Goal: Task Accomplishment & Management: Manage account settings

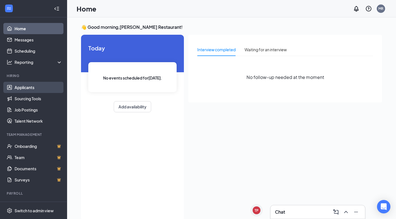
click at [25, 89] on link "Applicants" at bounding box center [39, 87] width 48 height 11
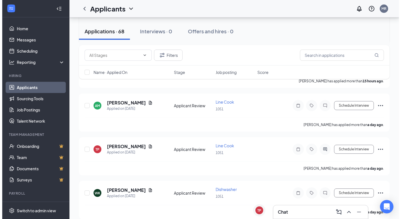
scroll to position [112, 0]
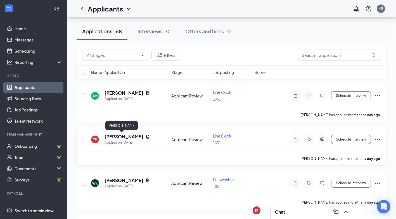
click at [115, 137] on h5 "[PERSON_NAME]" at bounding box center [124, 136] width 39 height 6
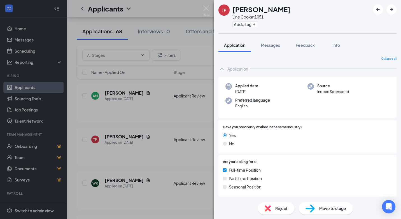
click at [159, 130] on div "TP [PERSON_NAME] Line Cook at 1051 Add a tag Application Messages Feedback Info…" at bounding box center [200, 109] width 401 height 219
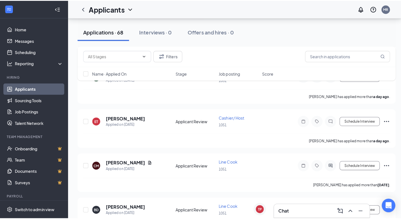
scroll to position [224, 0]
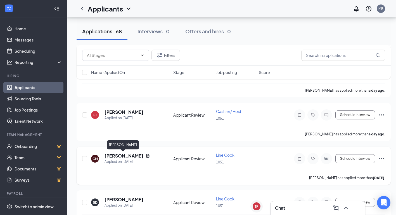
click at [121, 155] on h5 "[PERSON_NAME]" at bounding box center [124, 155] width 39 height 6
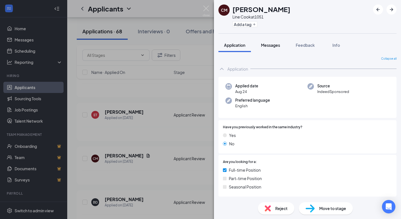
click at [277, 46] on span "Messages" at bounding box center [270, 45] width 19 height 5
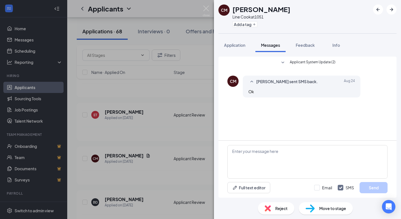
click at [195, 130] on div "CM [PERSON_NAME] Line Cook at 1051 Add a tag Application Messages Feedback Info…" at bounding box center [200, 109] width 401 height 219
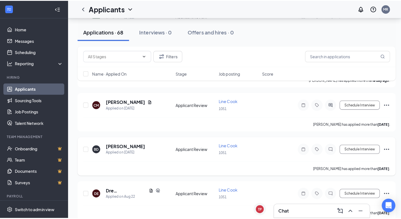
scroll to position [280, 0]
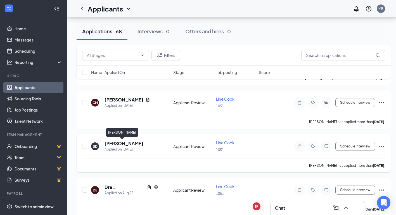
click at [125, 143] on h5 "[PERSON_NAME]" at bounding box center [124, 143] width 39 height 6
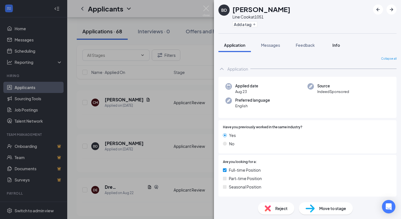
click at [341, 49] on button "Info" at bounding box center [335, 45] width 22 height 14
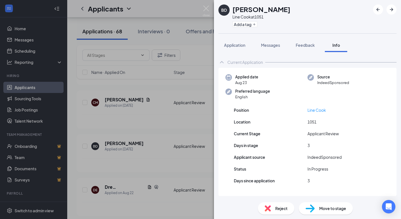
click at [195, 96] on div "BD [PERSON_NAME] Line Cook at 1051 Add a tag Application Messages Feedback Info…" at bounding box center [200, 109] width 401 height 219
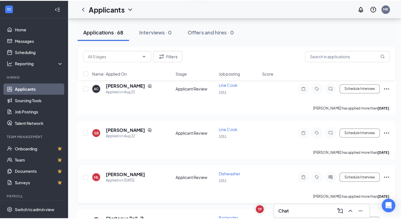
scroll to position [420, 0]
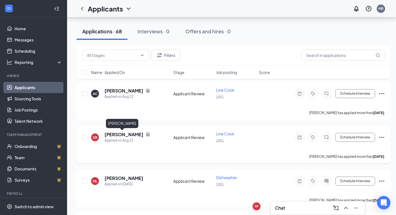
click at [127, 134] on h5 "[PERSON_NAME]" at bounding box center [124, 134] width 39 height 6
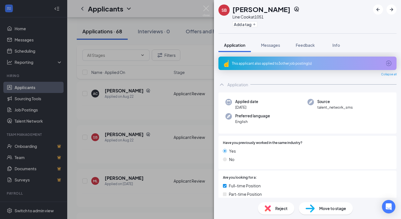
click at [205, 48] on div "SB [PERSON_NAME] Line Cook at 1051 Add a tag Application Messages Feedback Info…" at bounding box center [200, 109] width 401 height 219
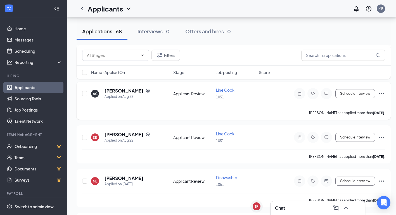
click at [227, 89] on span "Line Cook" at bounding box center [225, 89] width 18 height 5
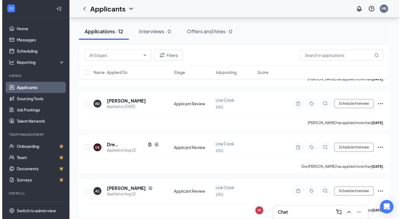
scroll to position [168, 0]
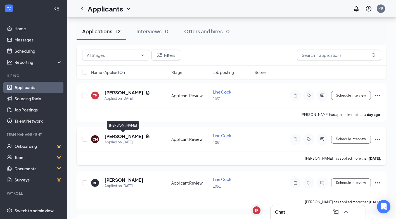
click at [131, 136] on h5 "[PERSON_NAME]" at bounding box center [124, 136] width 39 height 6
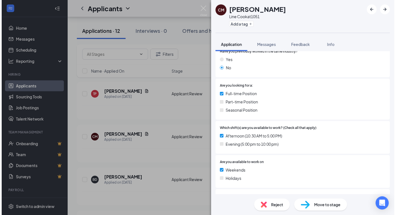
scroll to position [47, 0]
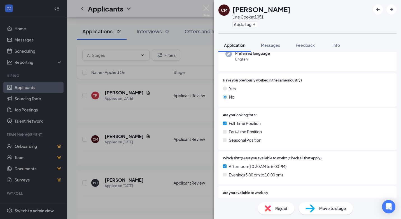
click at [189, 122] on div "CM [PERSON_NAME] Line Cook at 1051 Add a tag Application Messages Feedback Info…" at bounding box center [200, 109] width 401 height 219
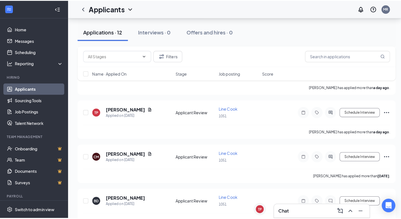
scroll to position [140, 0]
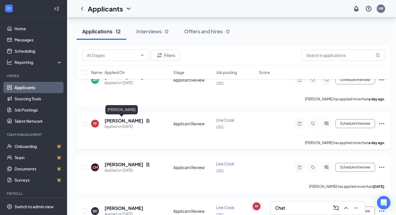
click at [119, 119] on h5 "[PERSON_NAME]" at bounding box center [124, 120] width 39 height 6
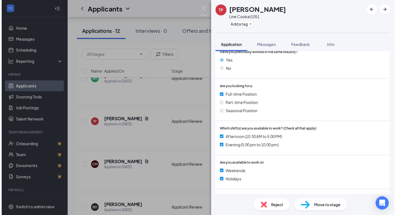
scroll to position [84, 0]
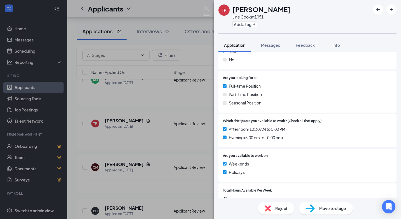
click at [173, 135] on div "TP [PERSON_NAME] Line Cook at 1051 Add a tag Application Messages Feedback Info…" at bounding box center [200, 109] width 401 height 219
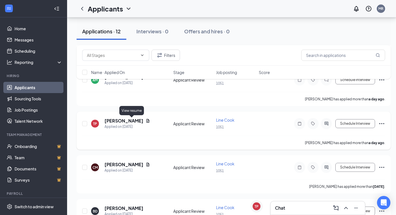
click at [147, 122] on icon "Document" at bounding box center [148, 121] width 3 height 4
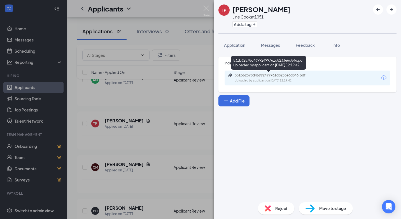
click at [255, 80] on div "Uploaded by applicant on [DATE] 12:19:42" at bounding box center [276, 80] width 84 height 4
click at [270, 50] on button "Messages" at bounding box center [270, 45] width 30 height 14
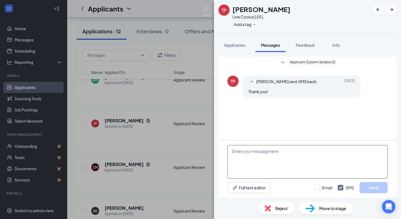
click at [257, 157] on textarea at bounding box center [307, 162] width 160 height 34
drag, startPoint x: 303, startPoint y: 153, endPoint x: 306, endPoint y: 159, distance: 6.5
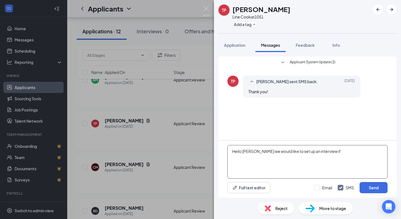
click at [318, 153] on textarea "Hello [PERSON_NAME] we would like to set up an interview if" at bounding box center [307, 162] width 160 height 34
type textarea "Hello [PERSON_NAME] we would like to set up an interview if you are free"
click at [370, 189] on button "Send" at bounding box center [373, 187] width 28 height 11
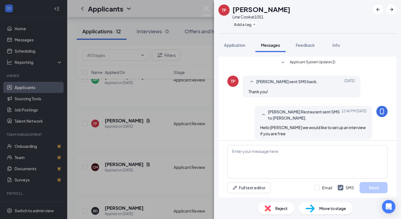
click at [193, 103] on div "TP [PERSON_NAME] Line Cook at 1051 Add a tag Application Messages Feedback Info…" at bounding box center [200, 109] width 401 height 219
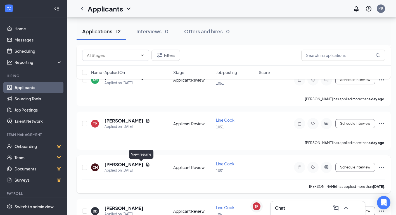
click at [146, 164] on icon "Document" at bounding box center [148, 164] width 4 height 4
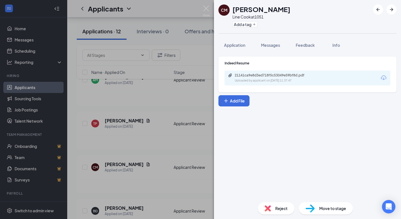
click at [255, 76] on div "21141ca9e8d3ed718f5c53049e59bf8d.pdf" at bounding box center [273, 75] width 78 height 4
click at [196, 96] on div "CM [PERSON_NAME] Line Cook at 1051 Add a tag Application Messages Feedback Info…" at bounding box center [200, 109] width 401 height 219
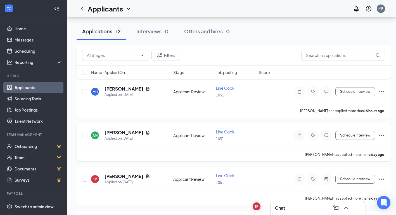
scroll to position [84, 0]
click at [147, 89] on icon "Document" at bounding box center [148, 89] width 3 height 4
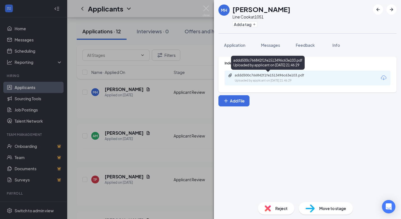
click at [262, 79] on div "Uploaded by applicant on [DATE] 21:46:29" at bounding box center [276, 80] width 84 height 4
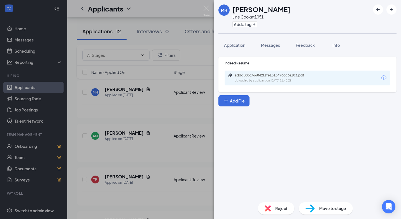
click at [200, 51] on div "MH [PERSON_NAME] Line Cook at 1051 Add a tag Application Messages Feedback Info…" at bounding box center [200, 109] width 401 height 219
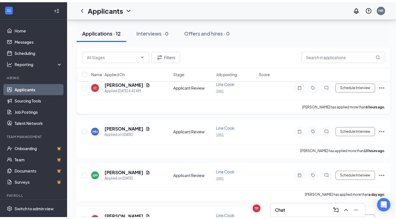
scroll to position [28, 0]
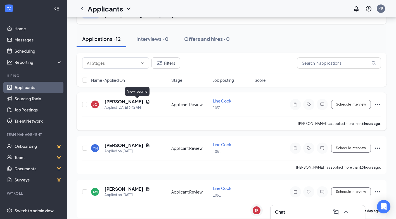
click at [146, 102] on icon "Document" at bounding box center [148, 101] width 4 height 4
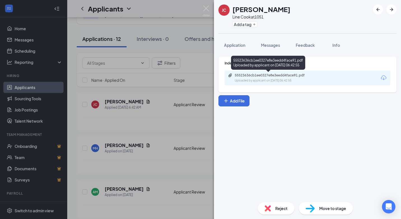
click at [267, 79] on div "Uploaded by applicant on [DATE] 06:42:55" at bounding box center [276, 80] width 84 height 4
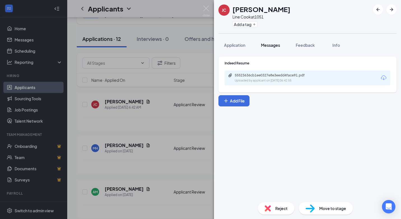
click at [268, 45] on span "Messages" at bounding box center [270, 45] width 19 height 5
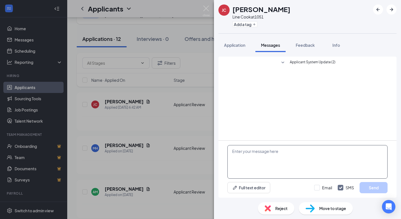
click at [253, 153] on textarea at bounding box center [307, 162] width 160 height 34
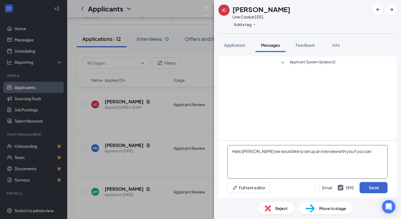
type textarea "Hello [PERSON_NAME] we would like to set up an interview with you if you can."
click at [370, 185] on button "Send" at bounding box center [373, 187] width 28 height 11
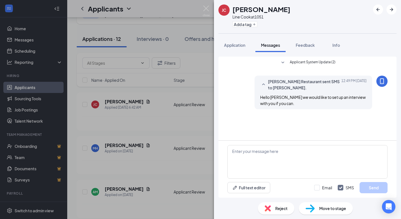
click at [204, 120] on div "[PERSON_NAME] [PERSON_NAME] at 1051 Add a tag Application Messages Feedback Inf…" at bounding box center [200, 109] width 401 height 219
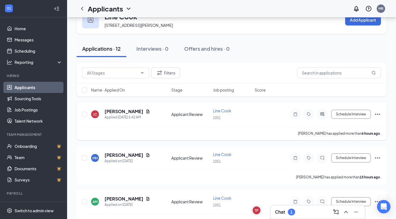
scroll to position [28, 0]
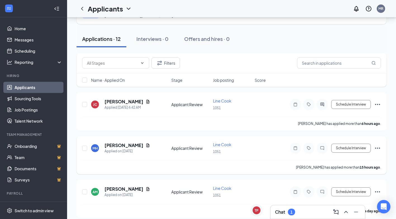
click at [225, 144] on span "Line Cook" at bounding box center [222, 144] width 18 height 5
click at [146, 146] on icon "Document" at bounding box center [148, 145] width 4 height 4
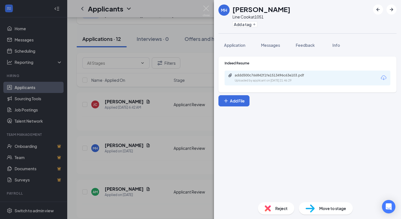
click at [258, 78] on div "addd500c766842f1fe1513496c63e103.pdf Uploaded by applicant on [DATE] 21:46:29" at bounding box center [273, 78] width 91 height 10
click at [189, 126] on div "MH [PERSON_NAME] Line Cook at 1051 Add a tag Application Messages Feedback Info…" at bounding box center [200, 109] width 401 height 219
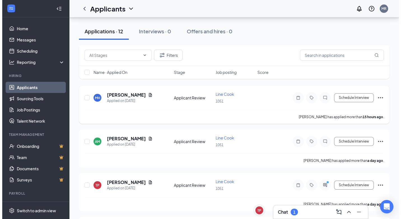
scroll to position [112, 0]
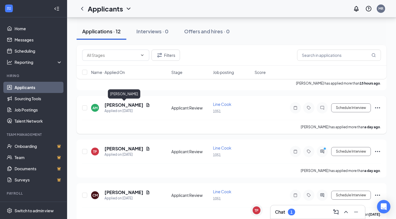
click at [132, 105] on h5 "[PERSON_NAME]" at bounding box center [124, 105] width 39 height 6
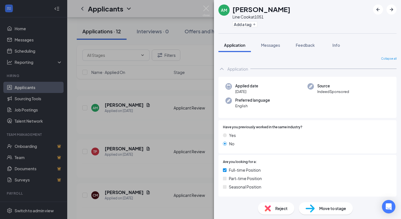
click at [149, 106] on div "AM [PERSON_NAME] Line Cook at 1051 Add a tag Application Messages Feedback Info…" at bounding box center [200, 109] width 401 height 219
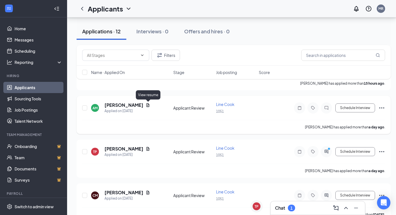
click at [149, 105] on icon "Document" at bounding box center [148, 105] width 3 height 4
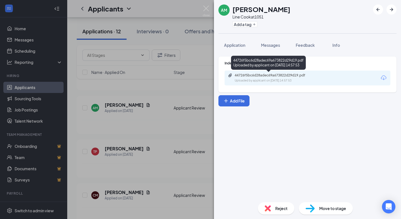
click at [266, 76] on div "44726f5bc6d28adec69a673822d29d19.pdf" at bounding box center [273, 75] width 78 height 4
click at [246, 74] on div "44726f5bc6d28adec69a673822d29d19.pdf" at bounding box center [273, 75] width 78 height 4
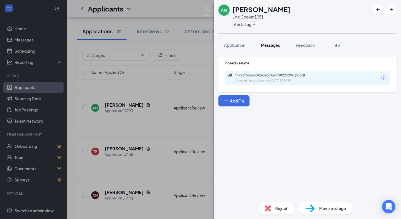
click at [267, 39] on button "Messages" at bounding box center [270, 45] width 30 height 14
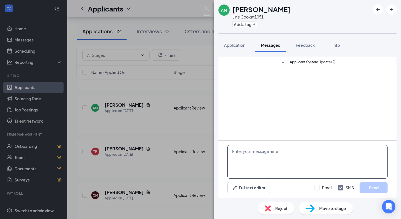
click at [243, 151] on textarea at bounding box center [307, 162] width 160 height 34
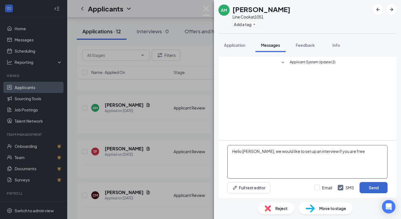
type textarea "Hello [PERSON_NAME], we would like to set up an interview if you are free"
click at [368, 185] on button "Send" at bounding box center [373, 187] width 28 height 11
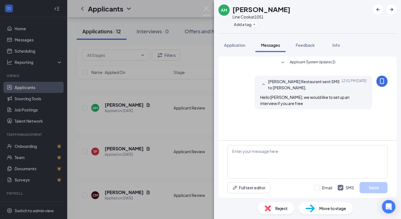
click at [201, 123] on div "AM [PERSON_NAME] Line Cook at 1051 Add a tag Application Messages Feedback Info…" at bounding box center [200, 109] width 401 height 219
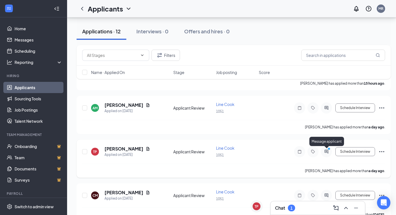
click at [329, 152] on icon "ActiveChat" at bounding box center [326, 151] width 7 height 4
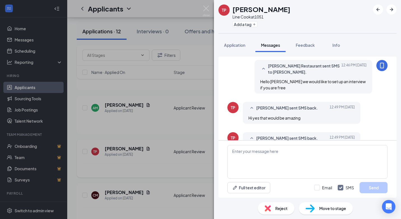
scroll to position [59, 0]
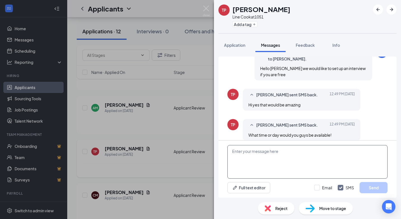
click at [293, 154] on textarea at bounding box center [307, 162] width 160 height 34
type textarea "w"
type textarea "would you be free [DATE] at 2?"
click at [363, 186] on button "Send" at bounding box center [373, 187] width 28 height 11
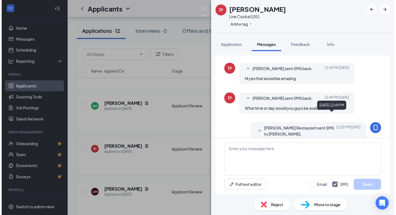
scroll to position [95, 0]
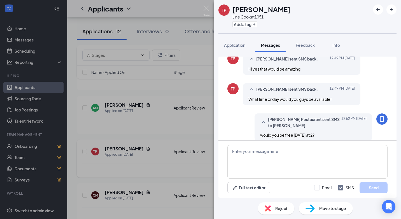
click at [208, 127] on div "TP [PERSON_NAME] Line Cook at 1051 Add a tag Application Messages Feedback Info…" at bounding box center [200, 109] width 401 height 219
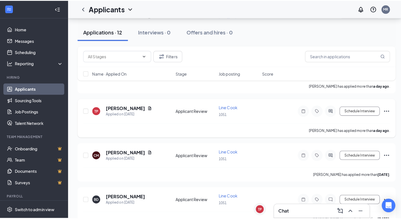
scroll to position [168, 0]
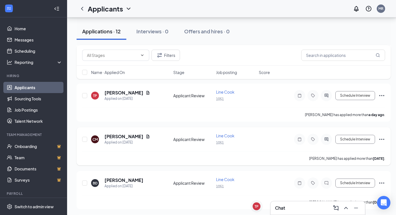
click at [329, 139] on icon "ActiveChat" at bounding box center [326, 139] width 7 height 4
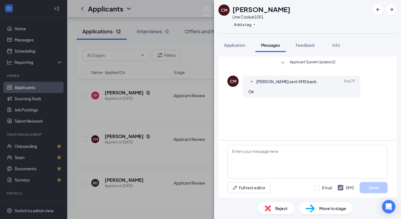
click at [142, 136] on div "CM [PERSON_NAME] Line Cook at 1051 Add a tag Application Messages Feedback Info…" at bounding box center [200, 109] width 401 height 219
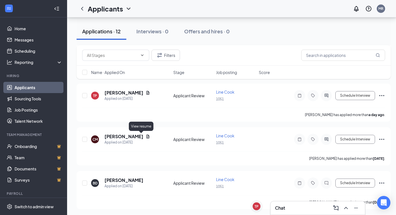
click at [147, 136] on icon "Document" at bounding box center [148, 136] width 3 height 4
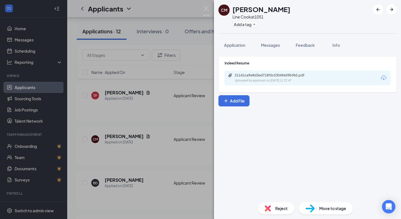
click at [250, 87] on div "Indeed Resume 21141ca9e8d3ed718f5c53049e59bf8d.pdf Uploaded by applicant on [DA…" at bounding box center [307, 75] width 178 height 36
click at [256, 78] on div "Uploaded by applicant on [DATE] 11:37:47" at bounding box center [276, 80] width 84 height 4
click at [273, 46] on span "Messages" at bounding box center [270, 45] width 19 height 5
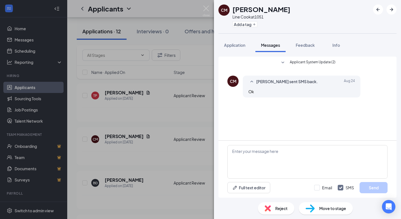
click at [311, 61] on span "Applicant System Update (2)" at bounding box center [313, 62] width 46 height 7
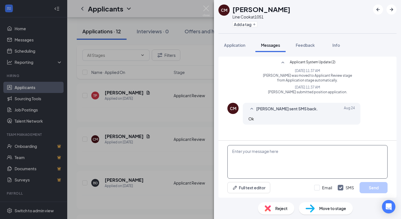
click at [267, 160] on textarea at bounding box center [307, 162] width 160 height 34
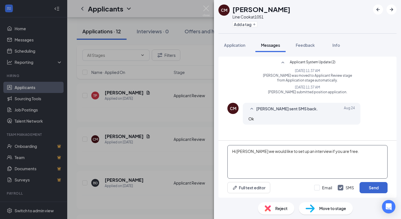
type textarea "Hi [PERSON_NAME] we would like to set up an interview if you are free."
click at [375, 187] on button "Send" at bounding box center [373, 187] width 28 height 11
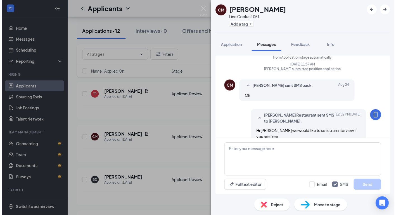
scroll to position [26, 0]
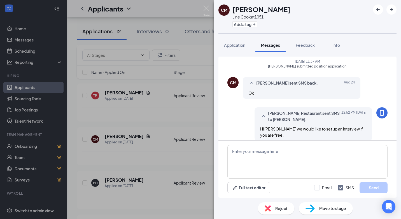
click at [204, 125] on div "CM [PERSON_NAME] Line Cook at 1051 Add a tag Application Messages Feedback Info…" at bounding box center [200, 109] width 401 height 219
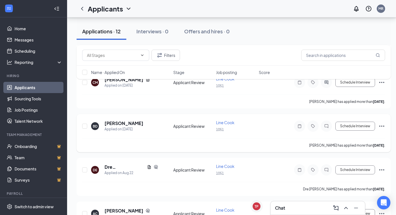
scroll to position [252, 0]
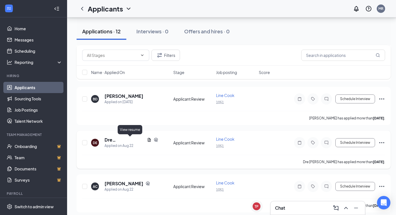
click at [148, 140] on icon "Document" at bounding box center [149, 140] width 3 height 4
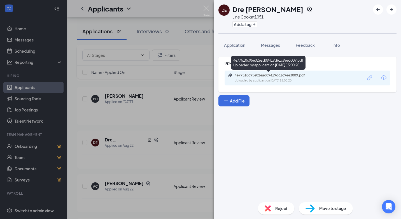
click at [265, 77] on div "4e77510c95e02ead09419d61c9ee3009.pdf" at bounding box center [273, 75] width 78 height 4
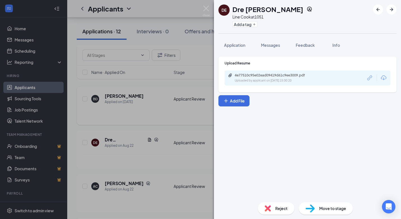
click at [173, 107] on div "DE Dre [PERSON_NAME] Line Cook at 1051 Add a tag Application Messages Feedback …" at bounding box center [200, 109] width 401 height 219
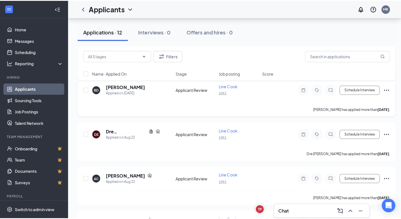
scroll to position [336, 0]
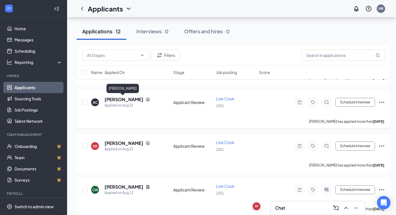
click at [128, 100] on h5 "[PERSON_NAME]" at bounding box center [124, 99] width 39 height 6
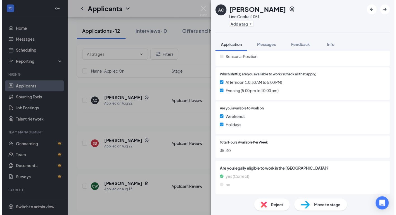
scroll to position [146, 0]
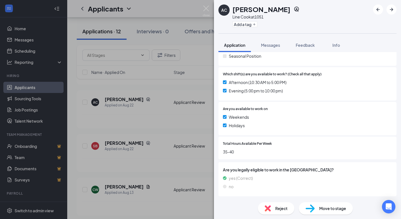
click at [173, 121] on div "AC [PERSON_NAME] [PERSON_NAME] at 1051 Add a tag Application Messages Feedback …" at bounding box center [200, 109] width 401 height 219
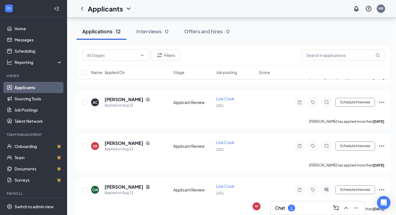
click at [33, 86] on link "Applicants" at bounding box center [39, 87] width 48 height 11
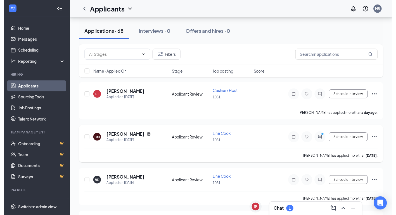
scroll to position [196, 0]
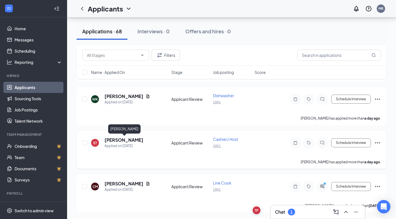
click at [135, 140] on h5 "[PERSON_NAME]" at bounding box center [124, 140] width 39 height 6
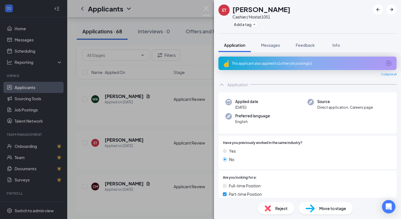
click at [166, 114] on div "ET [PERSON_NAME] Cashier/ Host at 1051 Add a tag Application Messages Feedback …" at bounding box center [200, 109] width 401 height 219
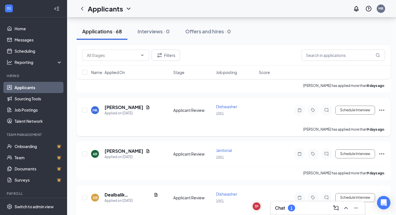
scroll to position [587, 0]
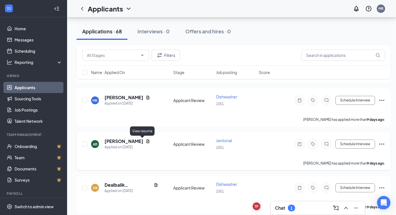
click at [147, 142] on icon "Document" at bounding box center [148, 141] width 3 height 4
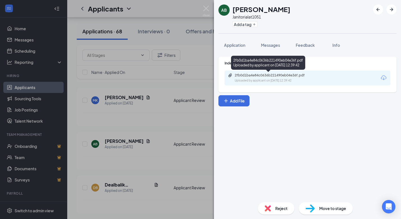
click at [258, 76] on div "2fb0d1ba4e84c0636b221490eb04e36f.pdf" at bounding box center [273, 75] width 78 height 4
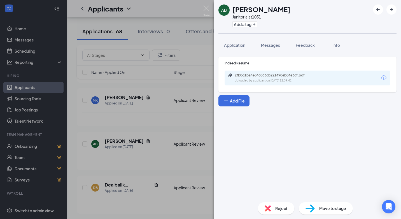
click at [150, 155] on div "AB [PERSON_NAME] Janitorial at 1051 Add a tag Application Messages Feedback Inf…" at bounding box center [200, 109] width 401 height 219
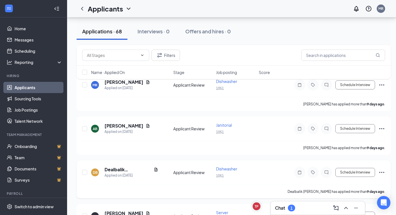
scroll to position [615, 0]
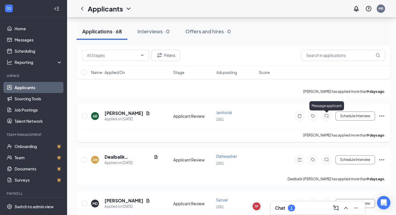
click at [327, 117] on icon "ChatInactive" at bounding box center [326, 116] width 7 height 4
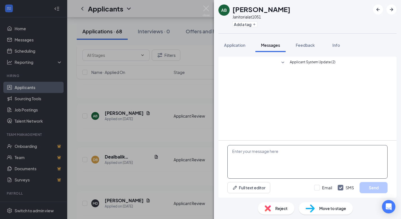
click at [252, 152] on textarea at bounding box center [307, 162] width 160 height 34
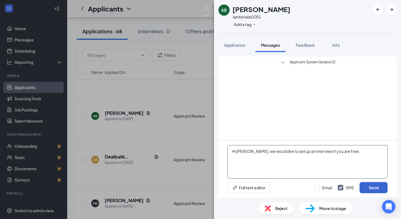
type textarea "Hi [PERSON_NAME], we would like to set up an interview if you are free."
click at [364, 186] on button "Send" at bounding box center [373, 187] width 28 height 11
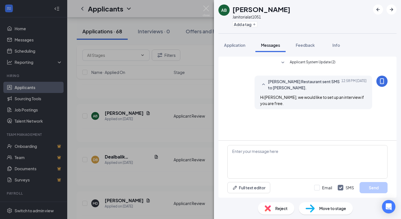
click at [204, 137] on div "AB [PERSON_NAME] Janitorial at 1051 Add a tag Application Messages Feedback Inf…" at bounding box center [200, 109] width 401 height 219
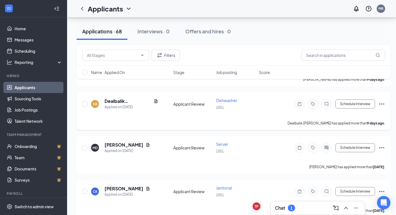
scroll to position [671, 0]
click at [147, 144] on icon "Document" at bounding box center [148, 144] width 3 height 4
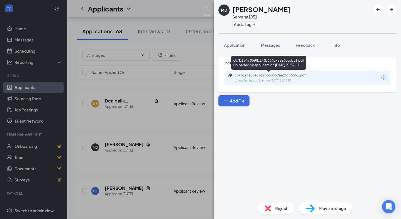
click at [277, 75] on div "c87b1a4a38e8b173b634b7aa26cc6b51.pdf" at bounding box center [273, 75] width 78 height 4
drag, startPoint x: 268, startPoint y: 49, endPoint x: 267, endPoint y: 60, distance: 10.4
click at [268, 49] on button "Messages" at bounding box center [270, 45] width 30 height 14
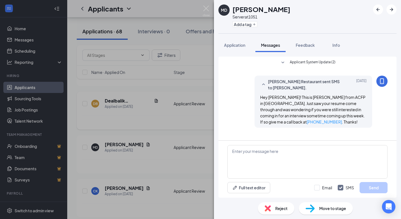
drag, startPoint x: 201, startPoint y: 115, endPoint x: 203, endPoint y: 126, distance: 11.9
click at [201, 115] on div "MD [PERSON_NAME] Server at 1051 Add a tag Application Messages Feedback Info Ap…" at bounding box center [200, 109] width 401 height 219
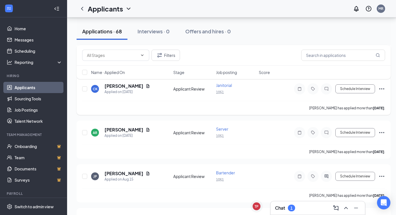
scroll to position [783, 0]
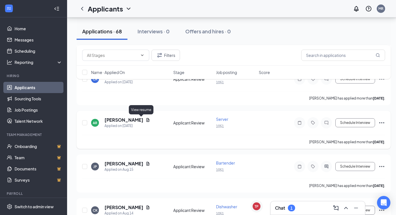
click at [146, 119] on icon "Document" at bounding box center [148, 119] width 4 height 4
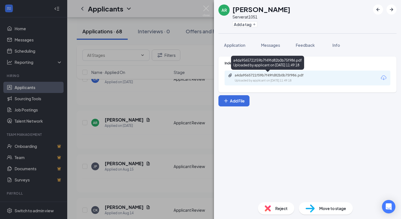
click at [263, 78] on div "a4da9565721f59b7f49fd82b0b75f986.pdf Uploaded by applicant on [DATE] 11:49:18" at bounding box center [273, 78] width 91 height 10
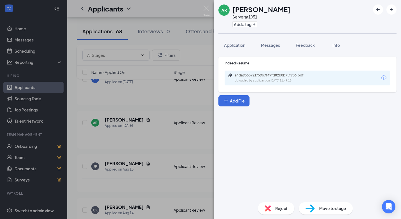
drag, startPoint x: 272, startPoint y: 45, endPoint x: 272, endPoint y: 62, distance: 17.1
click at [272, 45] on span "Messages" at bounding box center [270, 45] width 19 height 5
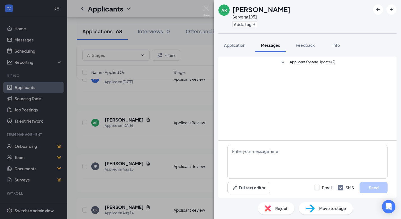
click at [176, 141] on div "AR [PERSON_NAME] Server at 1051 Add a tag Application Messages Feedback Info Ap…" at bounding box center [200, 109] width 401 height 219
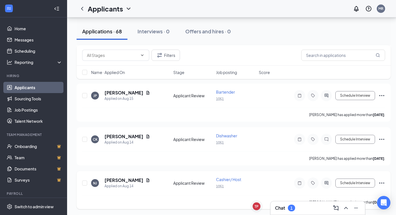
scroll to position [895, 0]
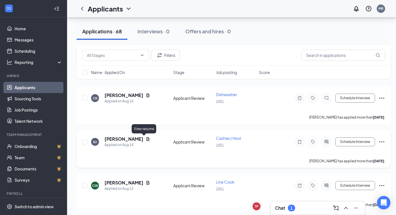
click at [146, 139] on icon "Document" at bounding box center [148, 139] width 4 height 4
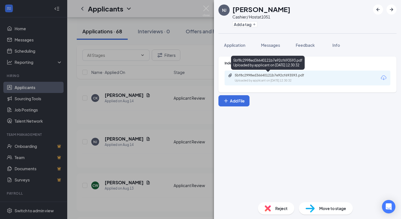
click at [258, 75] on div "5bf8c2998ed36640121b7e92cf693593.pdf" at bounding box center [273, 75] width 78 height 4
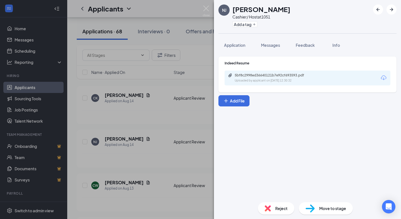
click at [186, 113] on div "NJ [PERSON_NAME] Cashier/ Host at 1051 Add a tag Application Messages Feedback …" at bounding box center [200, 109] width 401 height 219
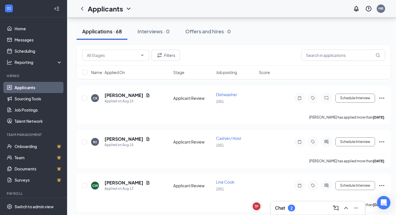
scroll to position [895, 0]
click at [34, 39] on link "Messages" at bounding box center [39, 39] width 48 height 11
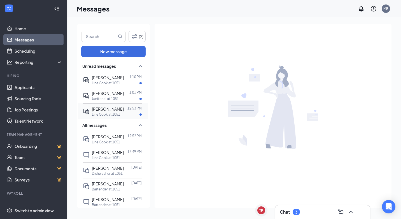
click at [108, 109] on span "[PERSON_NAME]" at bounding box center [108, 108] width 32 height 5
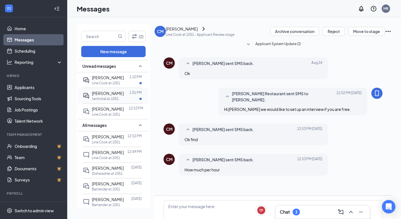
click at [110, 95] on span "[PERSON_NAME]" at bounding box center [108, 93] width 32 height 5
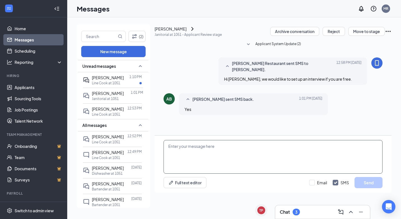
click at [199, 165] on textarea at bounding box center [272, 157] width 219 height 34
type textarea "w"
type textarea "Would Thursday at 1 work?"
click at [357, 188] on button "Send" at bounding box center [368, 182] width 28 height 11
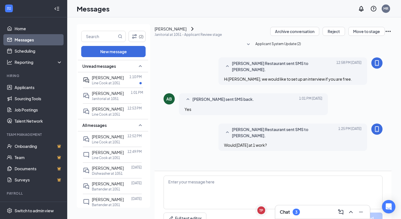
scroll to position [6, 0]
click at [107, 82] on p "Line Cook at 1051" at bounding box center [106, 83] width 28 height 5
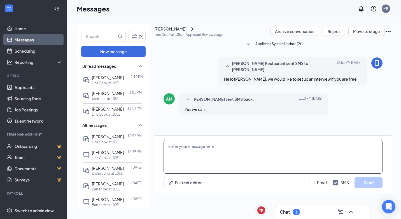
click at [213, 162] on textarea at bounding box center [272, 157] width 219 height 34
type textarea "g"
type textarea "Great would Thursday at 3 work?"
click at [373, 188] on button "Send" at bounding box center [368, 182] width 28 height 11
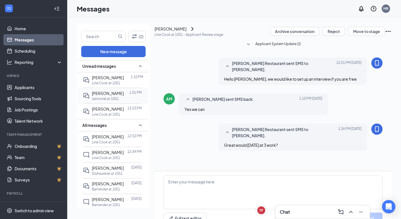
scroll to position [6, 0]
click at [102, 109] on span "[PERSON_NAME]" at bounding box center [108, 108] width 32 height 5
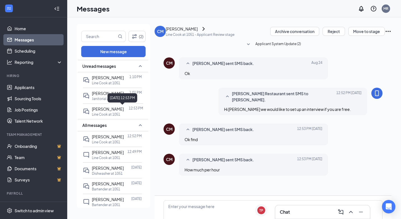
scroll to position [37, 0]
click at [194, 32] on div "[PERSON_NAME]" at bounding box center [182, 29] width 32 height 6
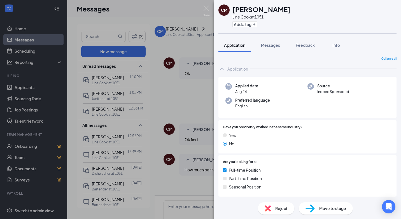
click at [239, 46] on span "Application" at bounding box center [234, 45] width 21 height 5
click at [272, 44] on span "Messages" at bounding box center [270, 45] width 19 height 5
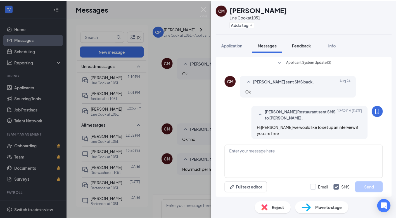
scroll to position [59, 0]
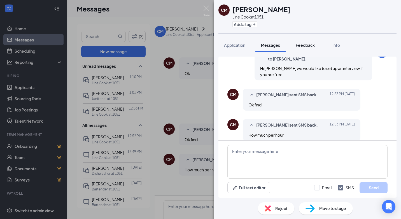
click at [311, 46] on span "Feedback" at bounding box center [304, 45] width 19 height 5
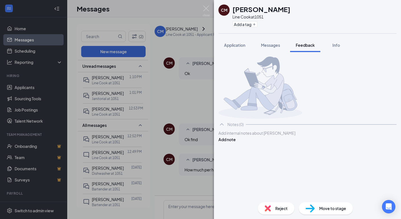
click at [261, 10] on h1 "[PERSON_NAME]" at bounding box center [261, 9] width 58 height 10
click at [30, 85] on div "CM Chris Mcintosh Line Cook at 1051 Add a tag Application Messages Feedback Inf…" at bounding box center [200, 109] width 401 height 219
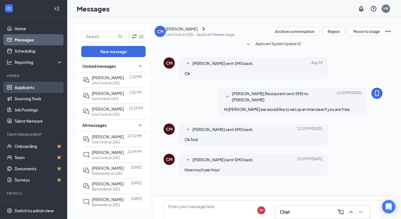
click at [30, 86] on link "Applicants" at bounding box center [39, 87] width 48 height 11
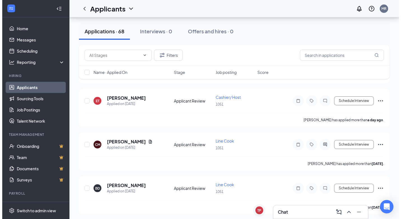
scroll to position [280, 0]
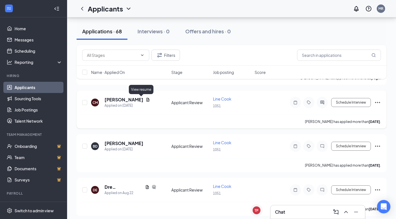
click at [147, 100] on icon "Document" at bounding box center [148, 100] width 3 height 4
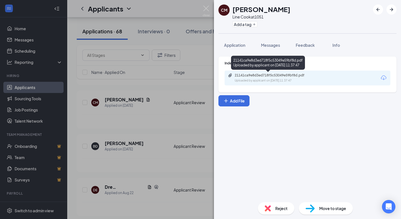
click at [248, 76] on div "21141ca9e8d3ed718f5c53049e59bf8d.pdf" at bounding box center [273, 75] width 78 height 4
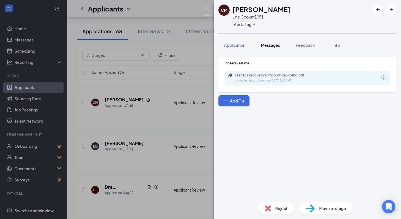
click at [273, 42] on div "Messages" at bounding box center [270, 45] width 19 height 6
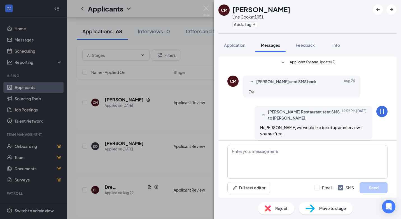
scroll to position [59, 0]
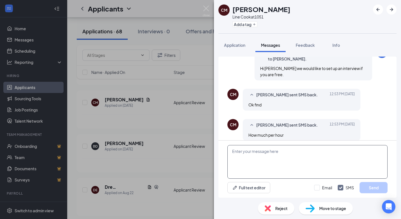
click at [281, 152] on textarea at bounding box center [307, 162] width 160 height 34
type textarea "w"
type textarea "We are looking to start at $17 to $18 depending on experience."
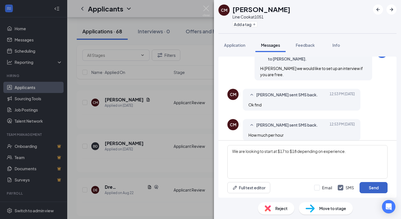
click at [368, 185] on button "Send" at bounding box center [373, 187] width 28 height 11
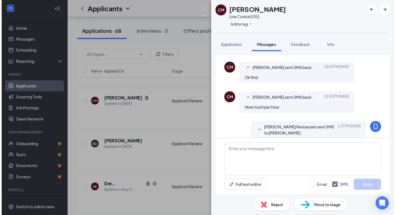
scroll to position [101, 0]
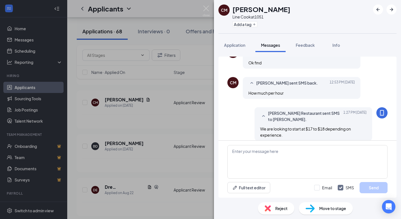
click at [27, 36] on div "CM Chris Mcintosh Line Cook at 1051 Add a tag Application Messages Feedback Inf…" at bounding box center [200, 109] width 401 height 219
click at [27, 38] on link "Messages" at bounding box center [39, 39] width 48 height 11
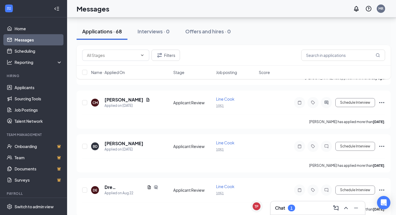
click at [27, 40] on link "Messages" at bounding box center [39, 39] width 48 height 11
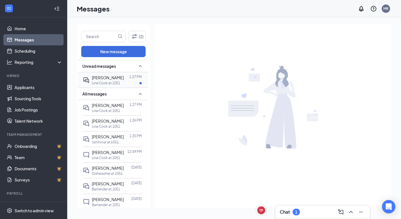
click at [106, 81] on p "Line Cook at 1051" at bounding box center [106, 83] width 28 height 5
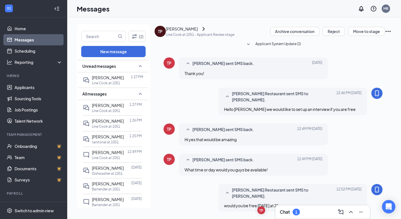
scroll to position [97, 0]
type textarea "g"
type textarea "Great I will see you then. My name is Barry just ask for me when you arrive. Th…"
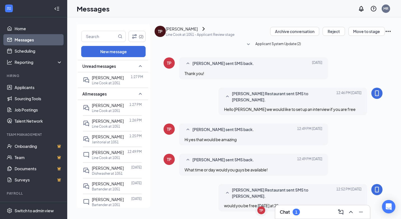
scroll to position [133, 0]
click at [292, 210] on div "Chat 1" at bounding box center [289, 211] width 20 height 7
